Goal: Task Accomplishment & Management: Manage account settings

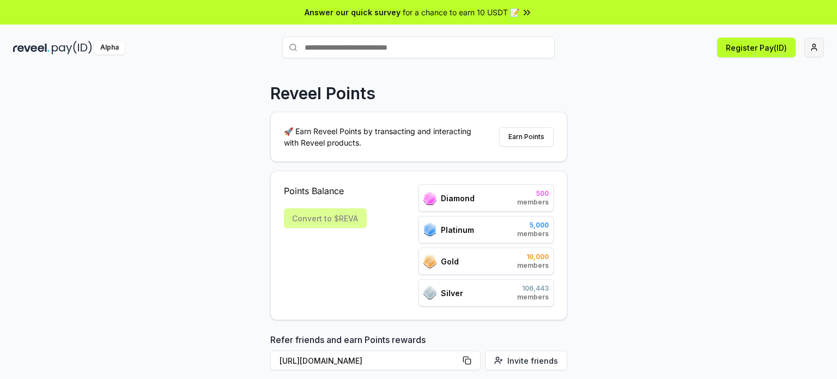
click at [820, 45] on html "Answer our quick survey for a chance to earn 10 USDT 📝 Alpha Register Pay(ID) R…" at bounding box center [418, 189] width 837 height 379
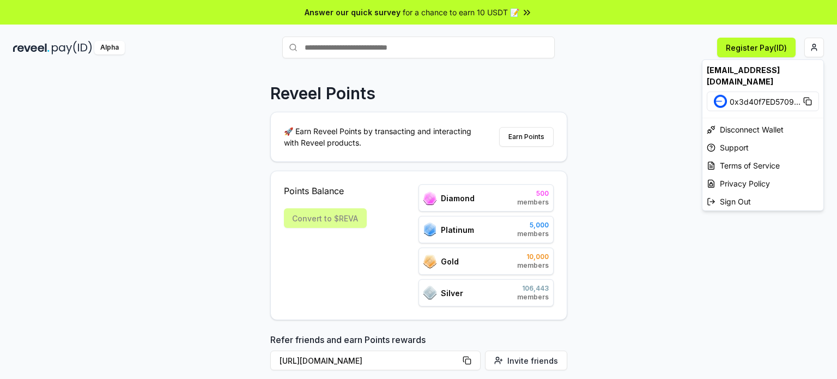
click at [635, 133] on html "Answer our quick survey for a chance to earn 10 USDT 📝 Alpha Register Pay(ID) R…" at bounding box center [418, 189] width 837 height 379
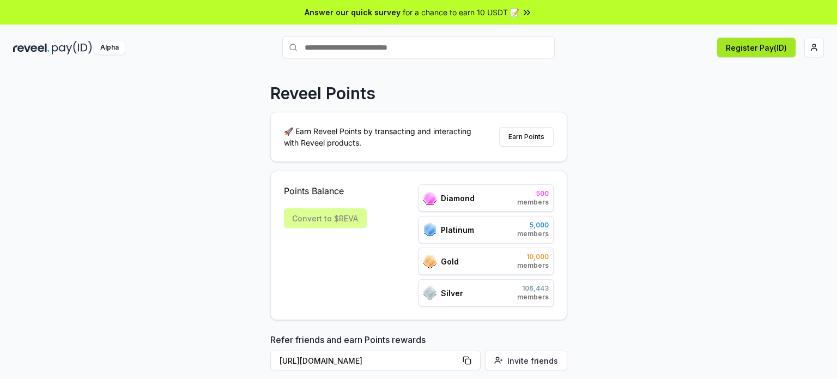
click at [759, 49] on button "Register Pay(ID)" at bounding box center [756, 48] width 78 height 20
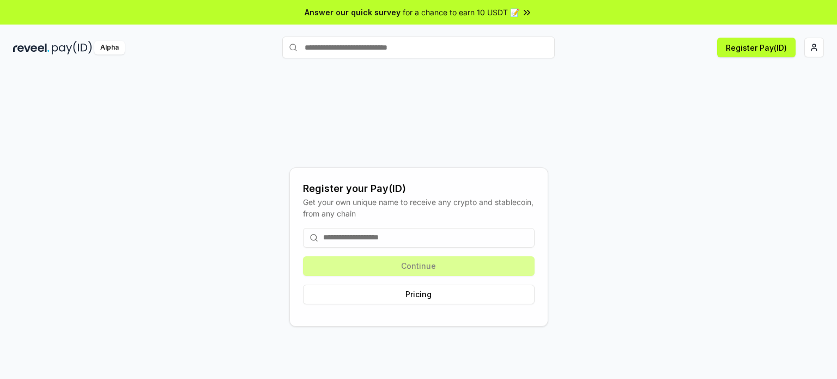
scroll to position [31, 0]
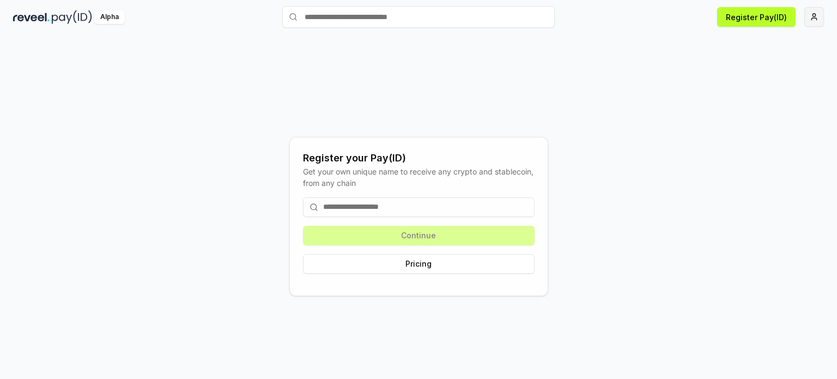
click at [815, 20] on html "Answer our quick survey for a chance to earn 10 USDT 📝 Alpha Register Pay(ID) R…" at bounding box center [418, 189] width 837 height 379
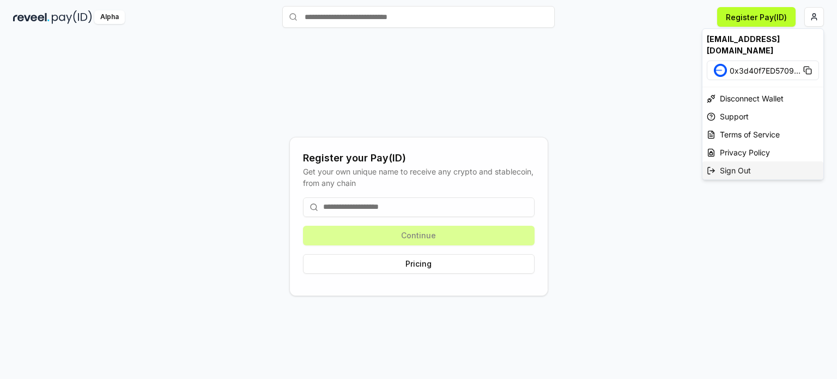
click at [770, 161] on div "Sign Out" at bounding box center [763, 170] width 121 height 18
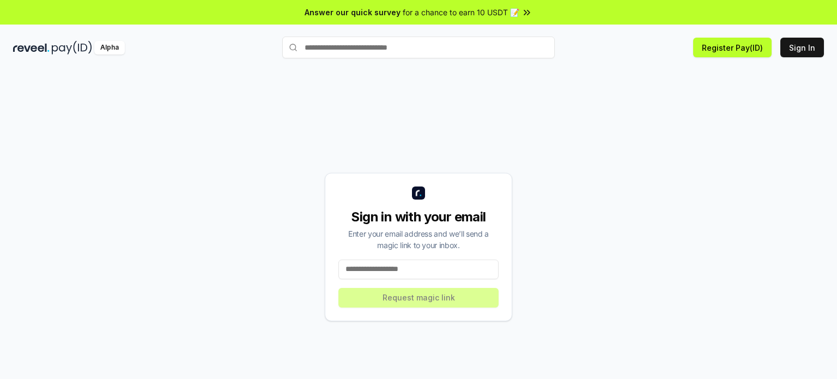
click at [399, 274] on input at bounding box center [419, 269] width 160 height 20
type input "**********"
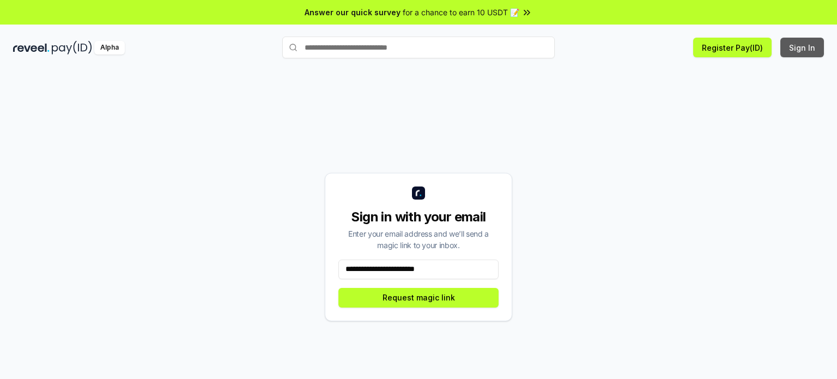
click at [808, 46] on button "Sign In" at bounding box center [803, 48] width 44 height 20
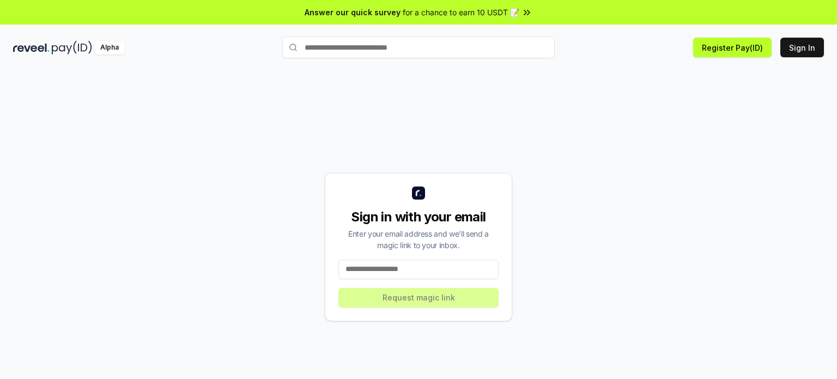
click at [434, 270] on input at bounding box center [419, 269] width 160 height 20
type input "**********"
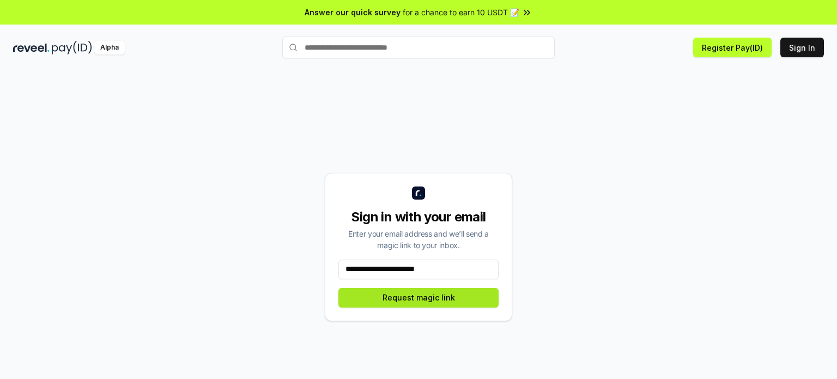
click at [426, 300] on button "Request magic link" at bounding box center [419, 298] width 160 height 20
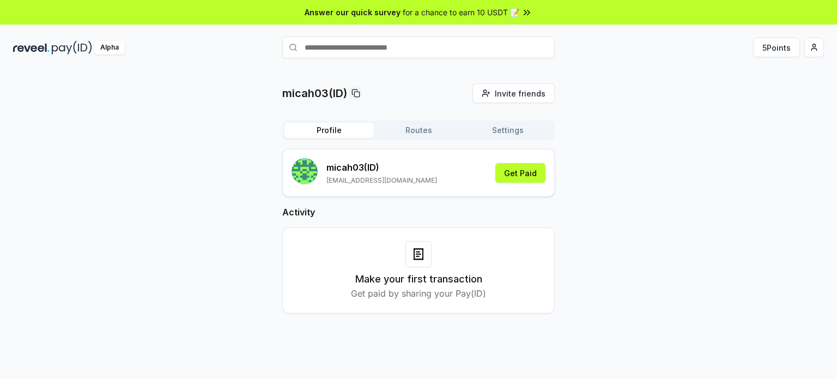
click at [513, 129] on button "Settings" at bounding box center [507, 130] width 89 height 15
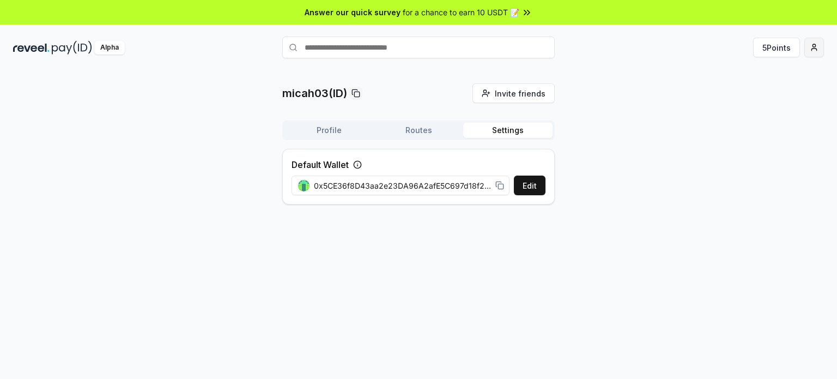
click at [811, 47] on html "Answer our quick survey for a chance to earn 10 USDT 📝 Alpha 5 Points micah03(I…" at bounding box center [418, 189] width 837 height 379
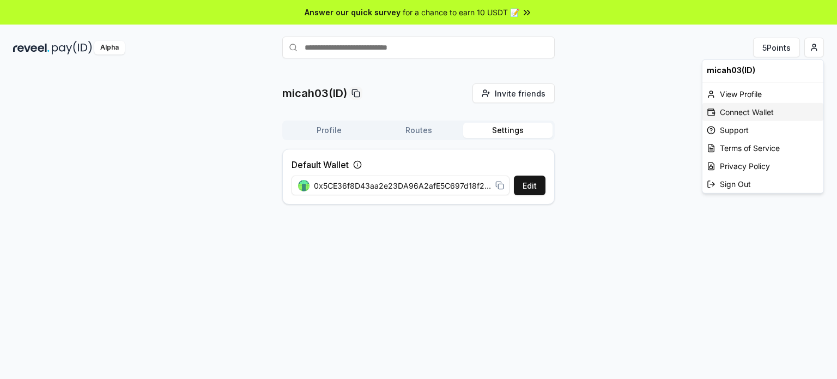
click at [788, 116] on div "Connect Wallet" at bounding box center [763, 112] width 121 height 18
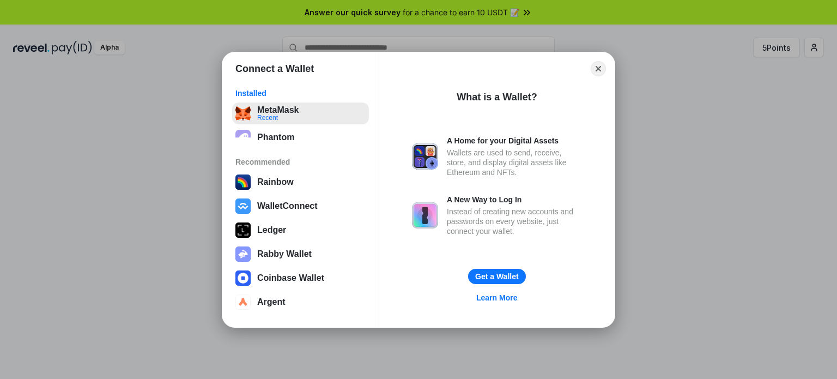
click at [326, 113] on button "MetaMask Recent" at bounding box center [300, 113] width 137 height 22
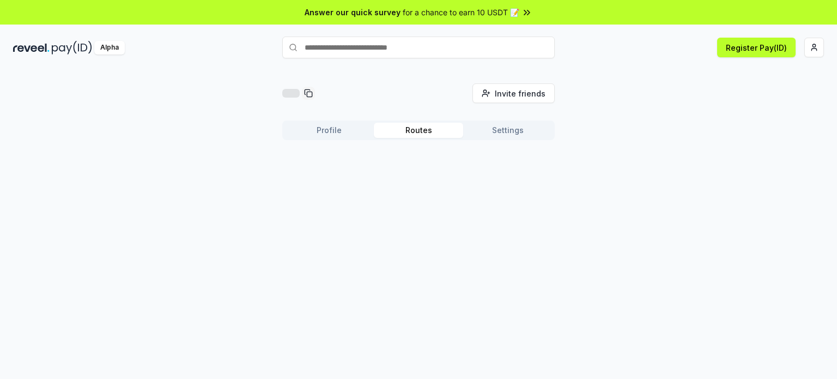
click at [413, 131] on button "Routes" at bounding box center [418, 130] width 89 height 15
click at [329, 128] on button "Profile" at bounding box center [329, 130] width 89 height 15
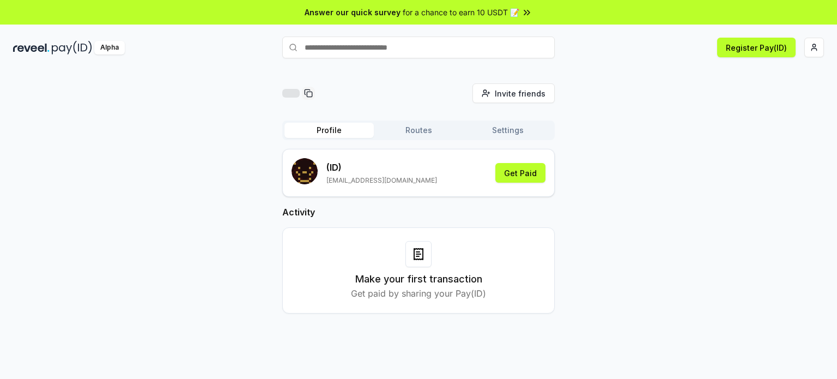
click at [297, 95] on div at bounding box center [290, 93] width 17 height 9
click at [310, 92] on rect at bounding box center [309, 94] width 5 height 5
click at [304, 95] on icon at bounding box center [308, 93] width 9 height 9
click at [435, 130] on button "Routes" at bounding box center [418, 130] width 89 height 15
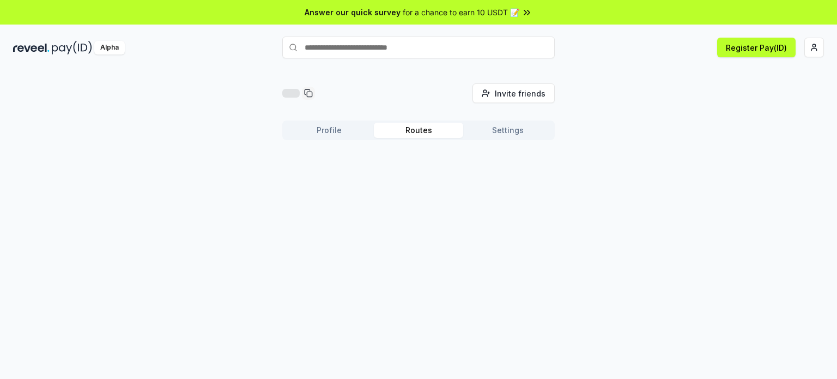
click at [499, 135] on button "Settings" at bounding box center [507, 130] width 89 height 15
click at [339, 136] on button "Profile" at bounding box center [329, 130] width 89 height 15
